Goal: Answer question/provide support

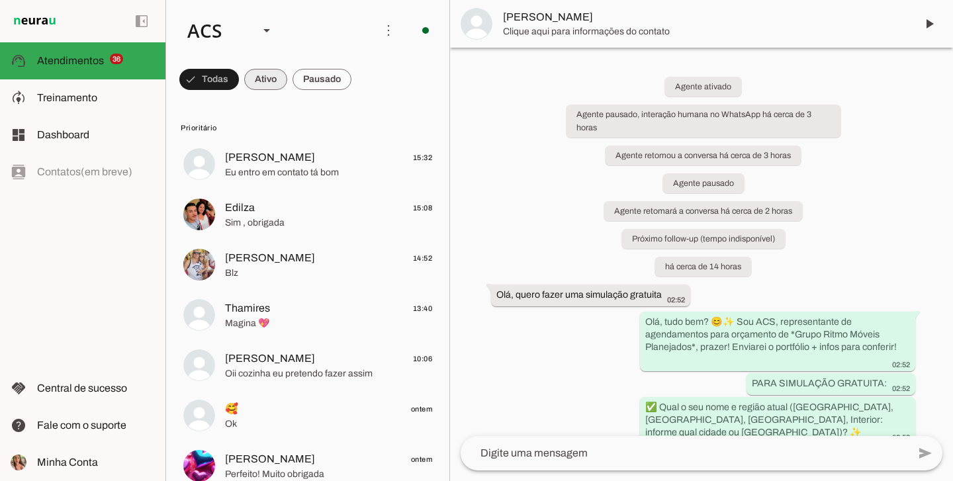
click at [239, 85] on span at bounding box center [209, 80] width 60 height 32
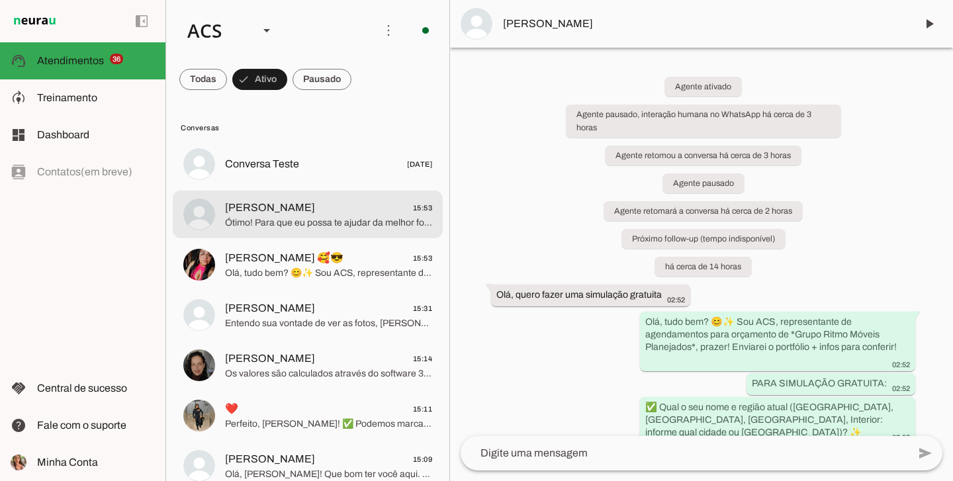
click at [328, 215] on span "[PERSON_NAME] 15:53" at bounding box center [328, 208] width 207 height 17
